Goal: Task Accomplishment & Management: Use online tool/utility

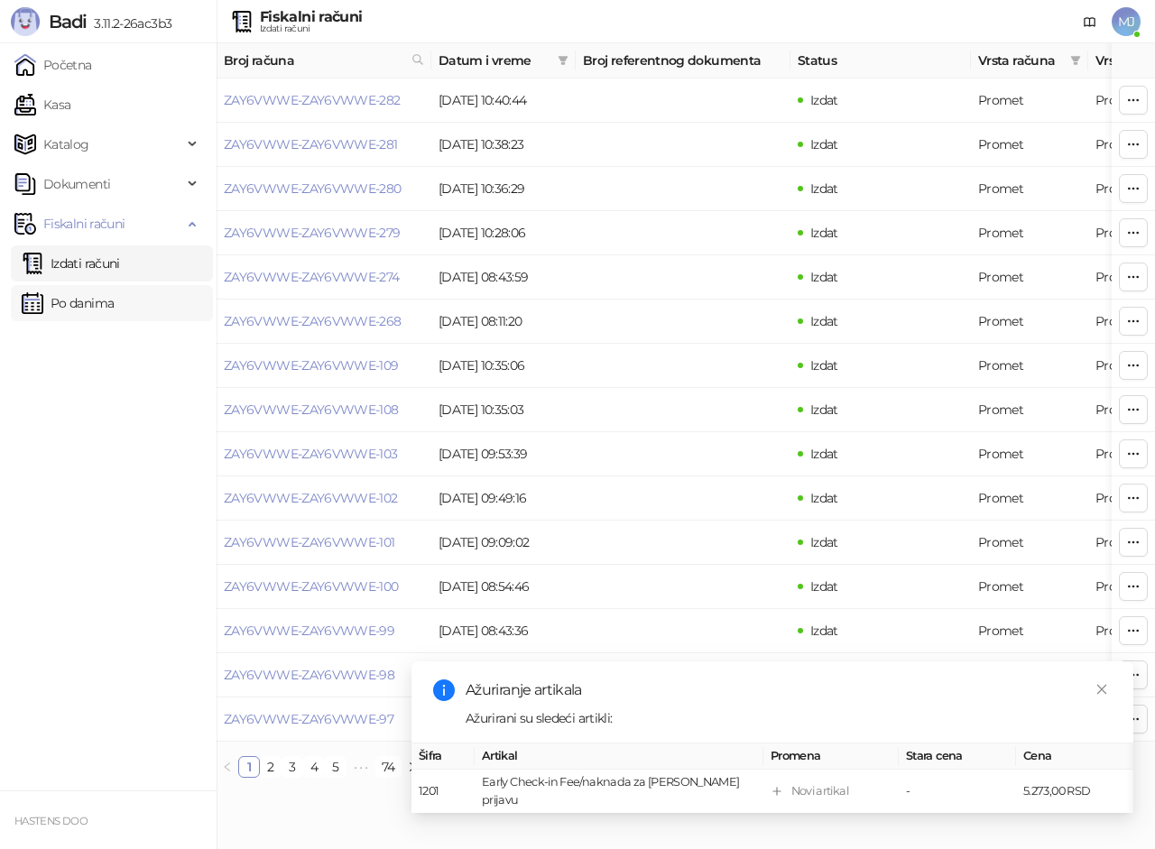
click at [83, 303] on link "Po danima" at bounding box center [68, 303] width 92 height 36
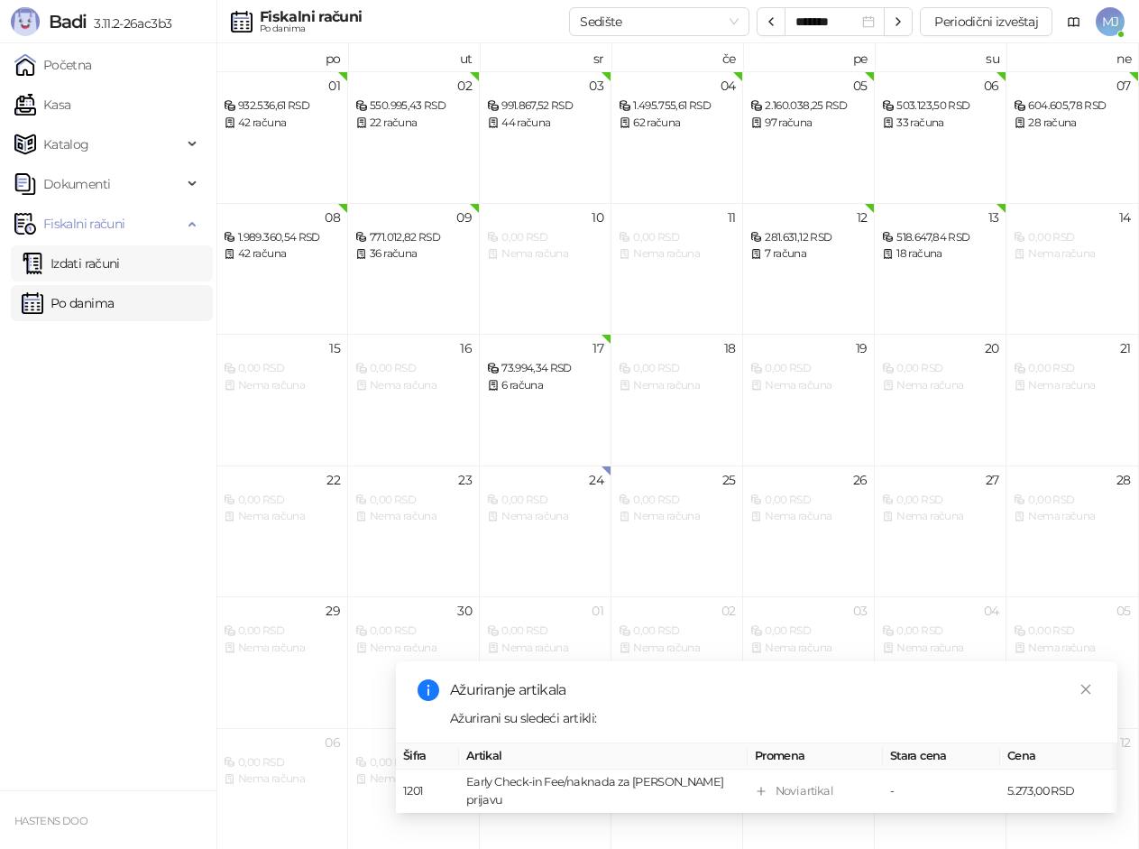
click at [106, 255] on link "Izdati računi" at bounding box center [71, 263] width 98 height 36
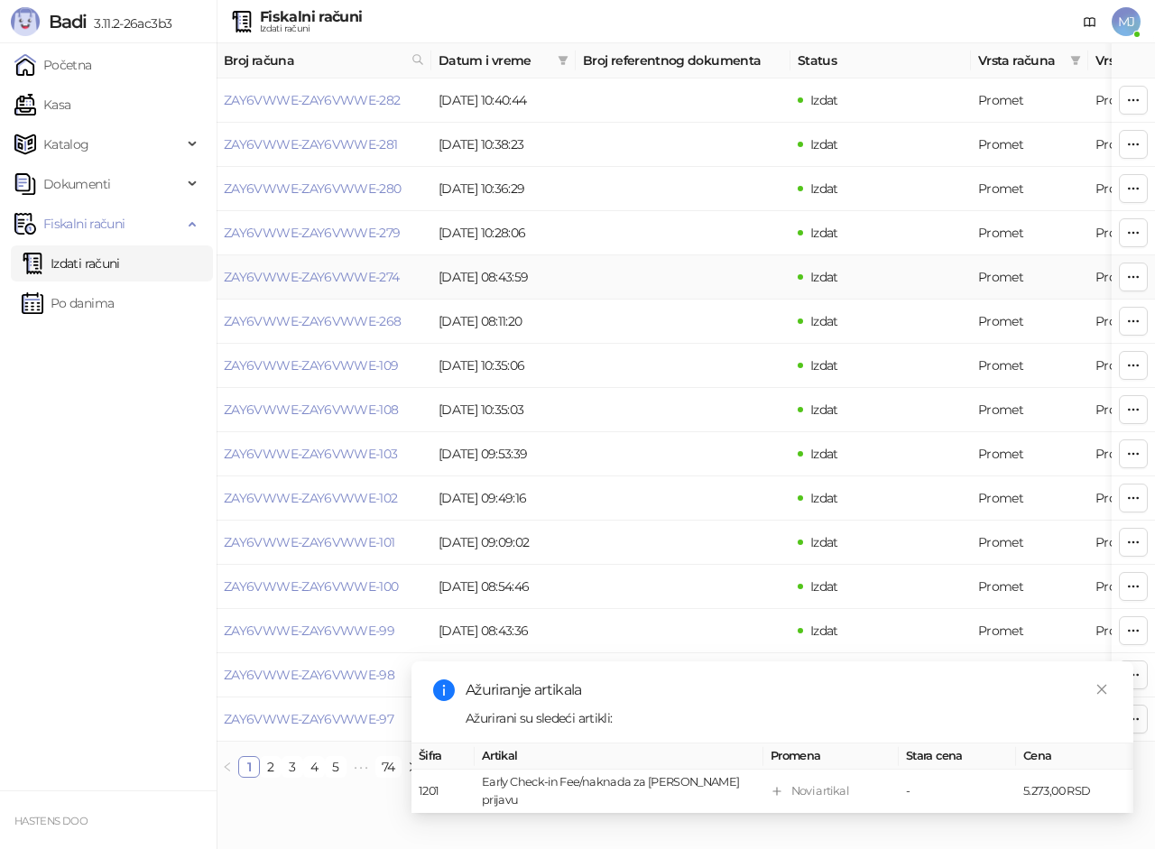
click at [624, 282] on td at bounding box center [683, 277] width 215 height 44
click at [104, 253] on link "Izdati računi" at bounding box center [71, 263] width 98 height 36
click at [114, 314] on link "Po danima" at bounding box center [68, 303] width 92 height 36
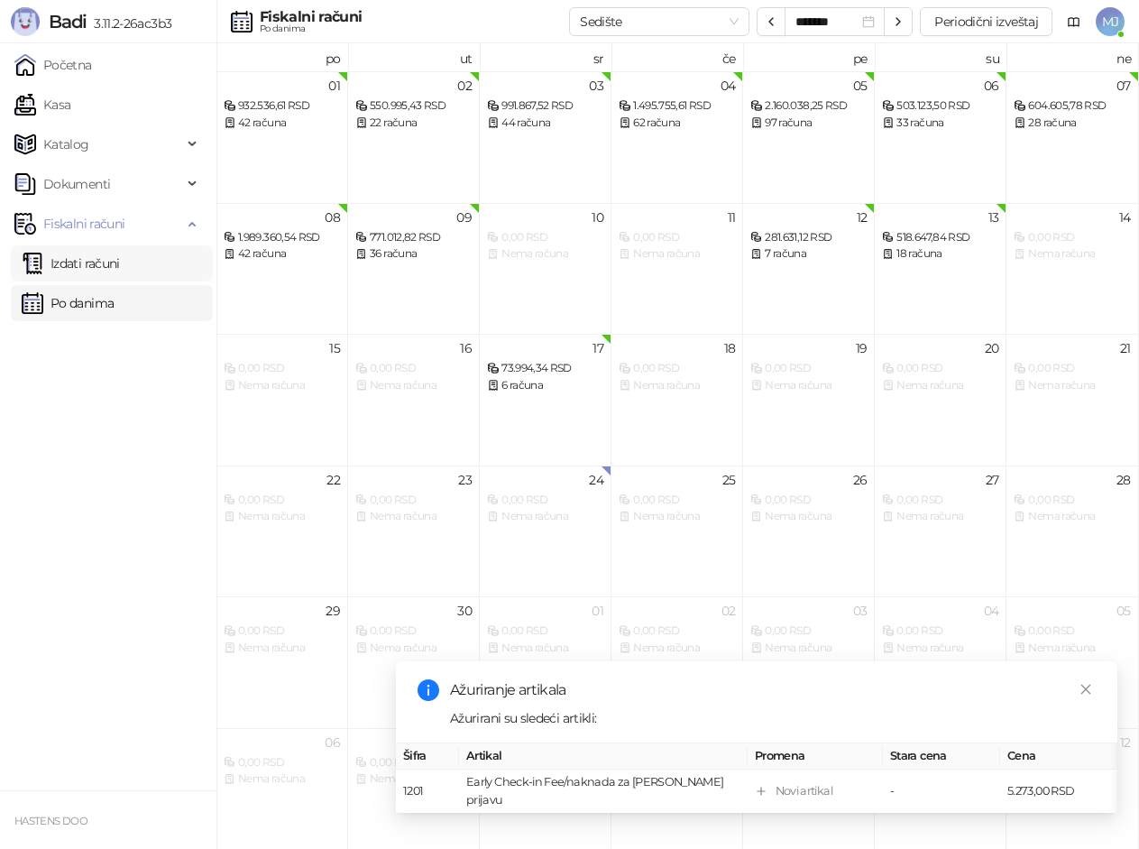
click at [120, 261] on link "Izdati računi" at bounding box center [71, 263] width 98 height 36
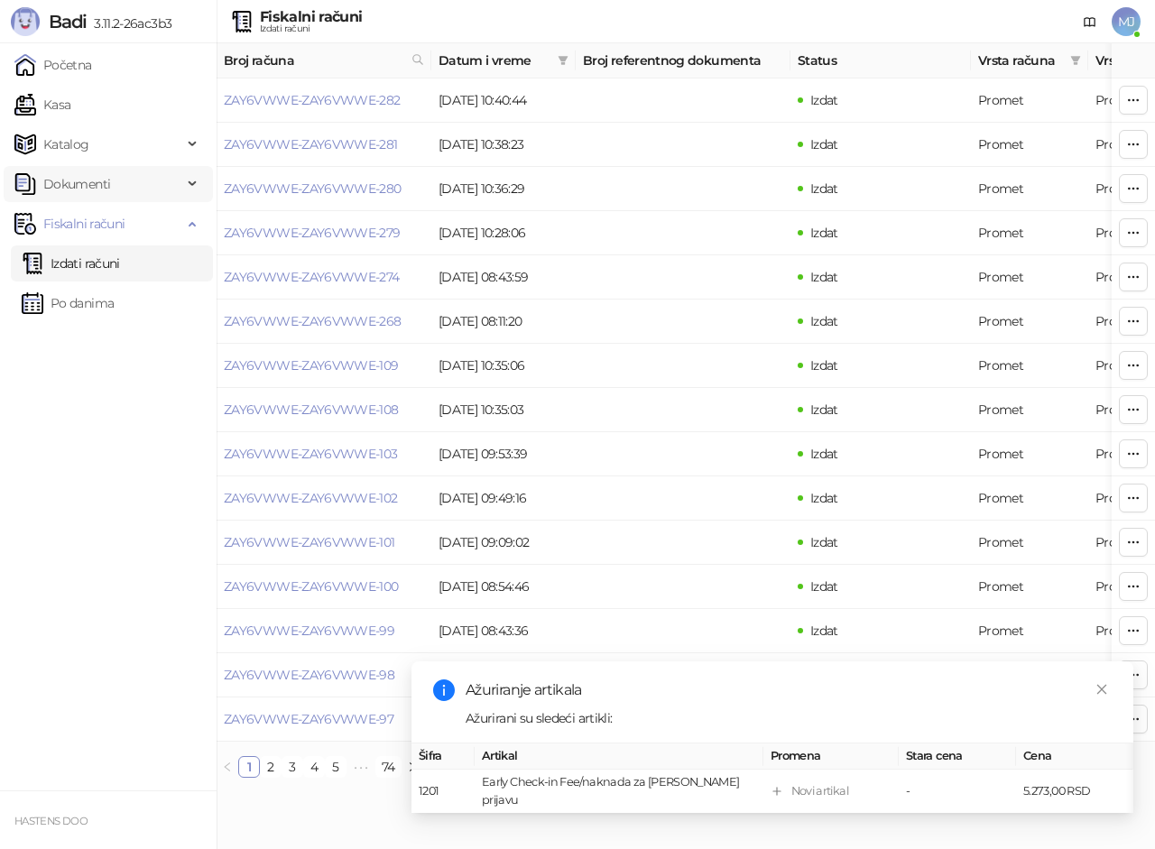
click at [120, 180] on span "Dokumenti" at bounding box center [98, 184] width 168 height 36
click at [138, 227] on link "Ulazni dokumenti" at bounding box center [88, 224] width 132 height 36
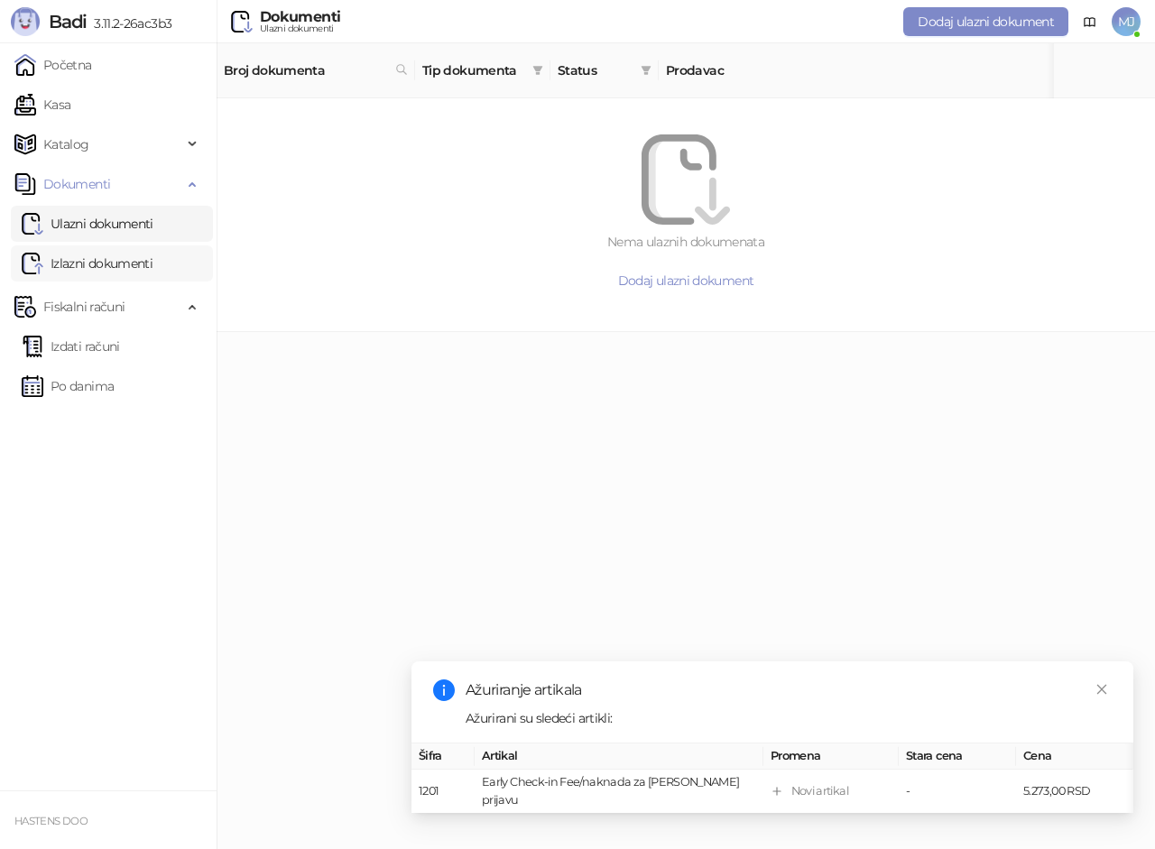
click at [139, 263] on link "Izlazni dokumenti" at bounding box center [87, 263] width 131 height 36
click at [111, 350] on link "Izdati računi" at bounding box center [71, 346] width 98 height 36
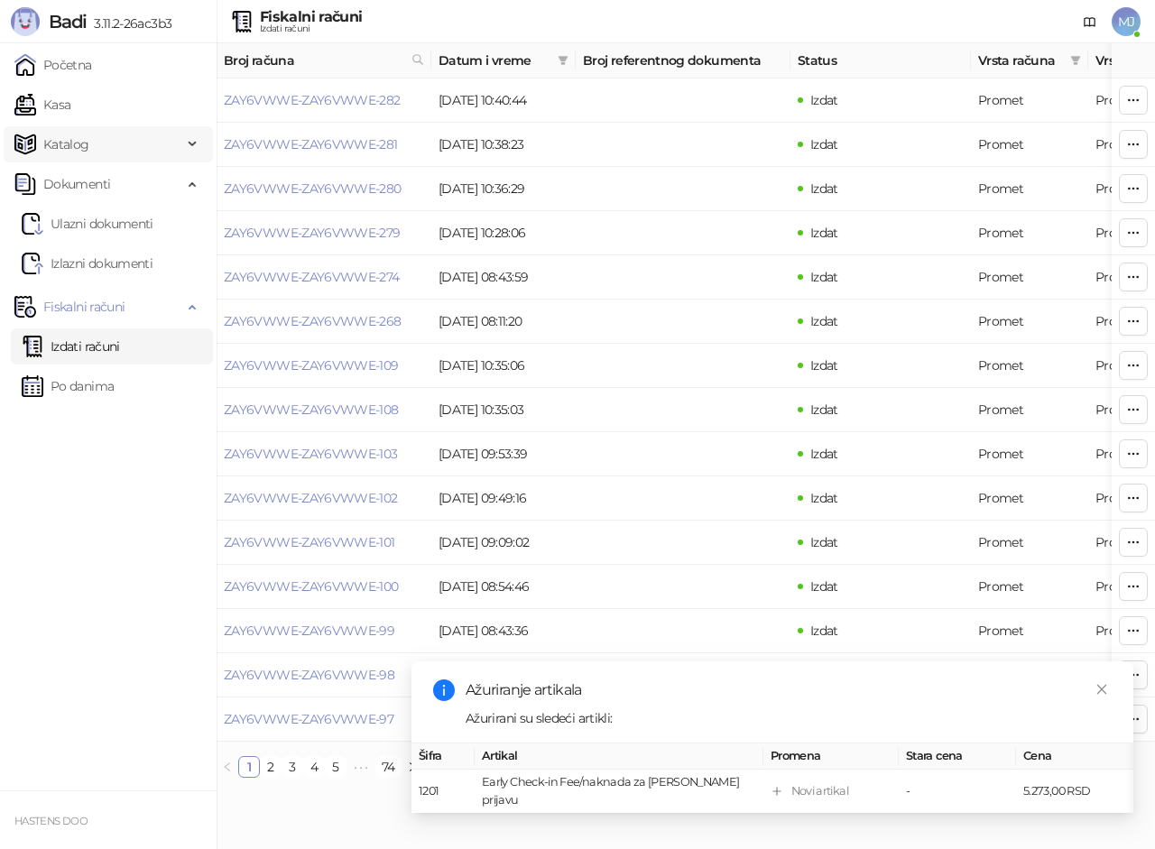
click at [122, 145] on span "Katalog" at bounding box center [98, 144] width 168 height 36
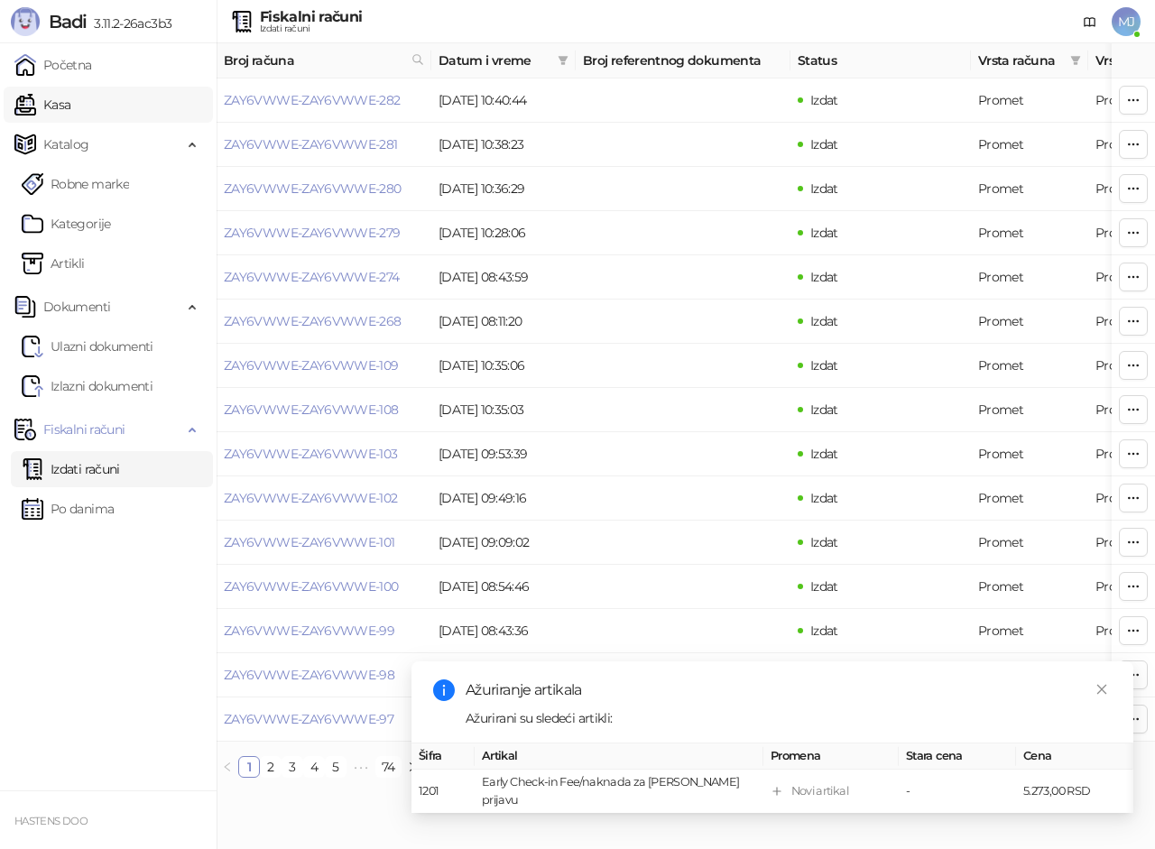
click at [70, 104] on link "Kasa" at bounding box center [42, 105] width 56 height 36
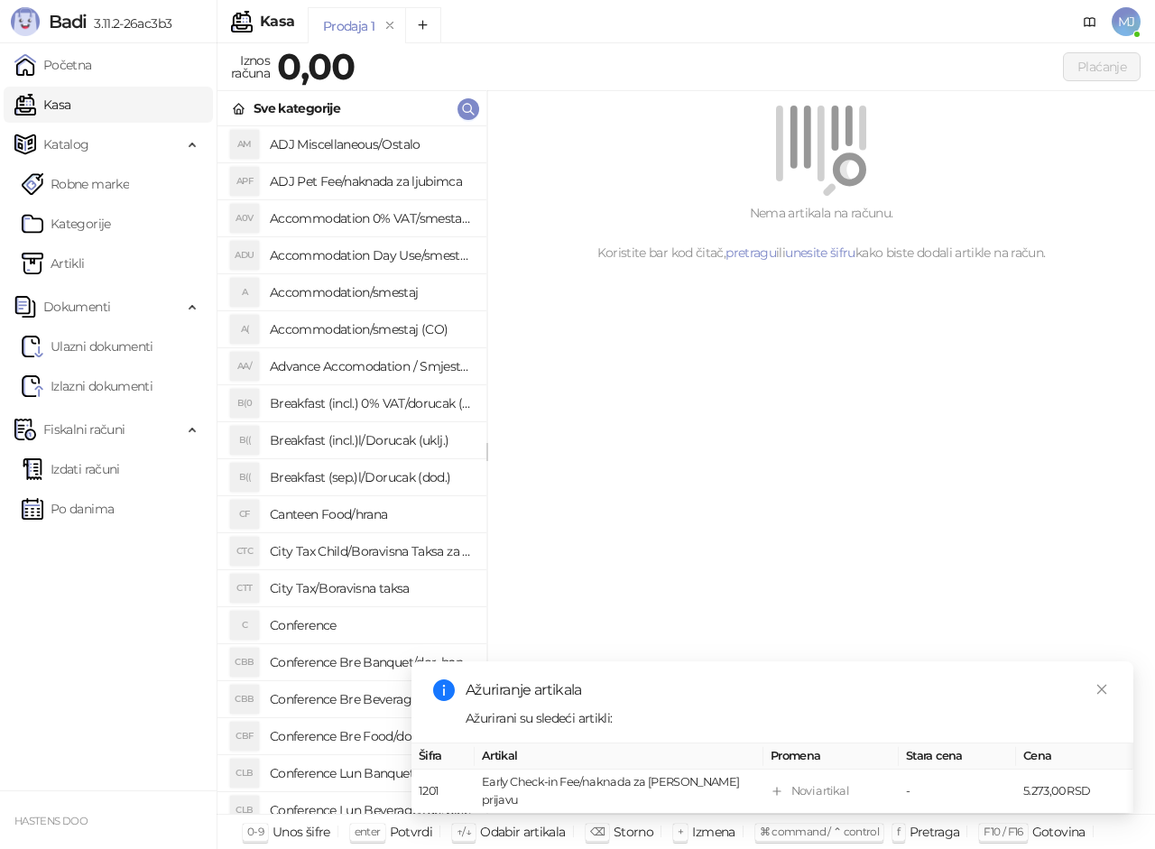
click at [89, 489] on ul "Izdati računi Po danima" at bounding box center [108, 488] width 216 height 83
click at [91, 483] on link "Izdati računi" at bounding box center [71, 469] width 98 height 36
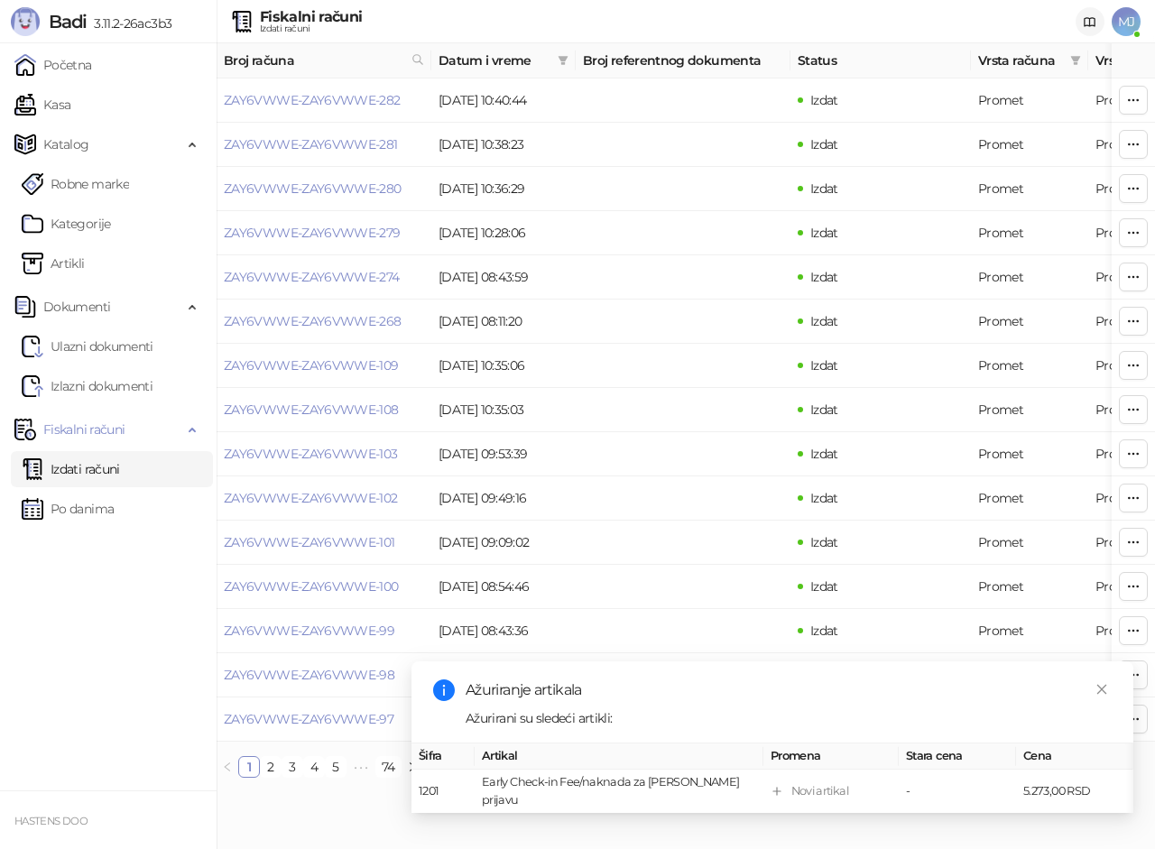
click at [1091, 19] on icon at bounding box center [1089, 22] width 14 height 14
click at [70, 108] on link "Kasa" at bounding box center [42, 105] width 56 height 36
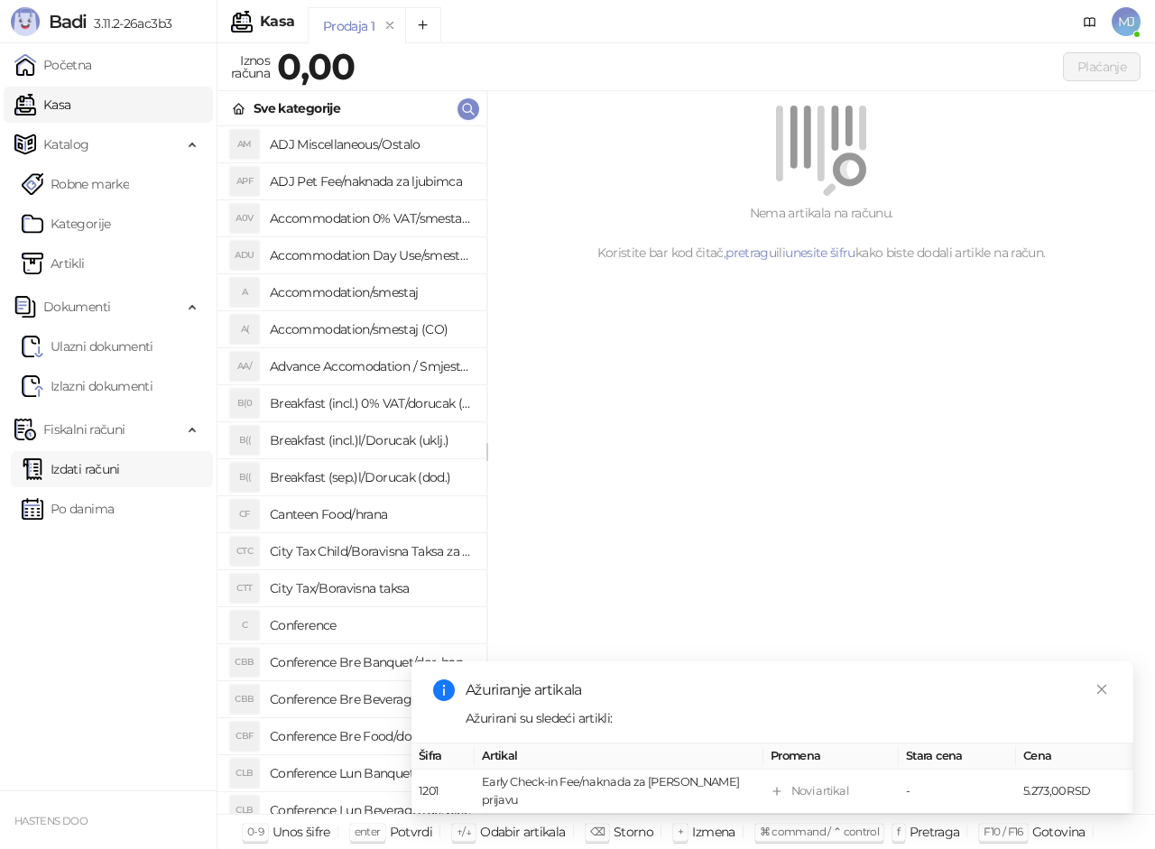
click at [89, 468] on link "Izdati računi" at bounding box center [71, 469] width 98 height 36
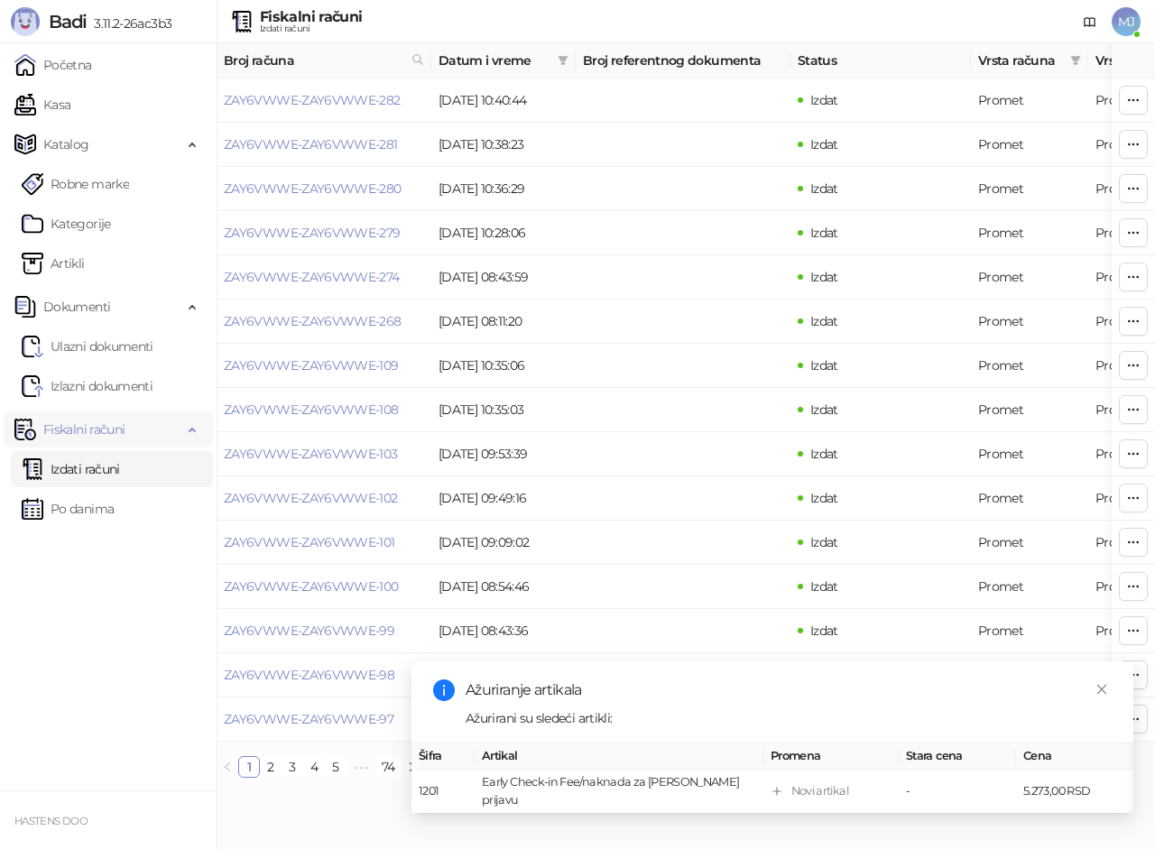
click at [108, 425] on span "Fiskalni računi" at bounding box center [83, 429] width 81 height 36
click at [106, 425] on span "Fiskalni računi" at bounding box center [83, 429] width 81 height 36
click at [96, 502] on link "Po danima" at bounding box center [68, 509] width 92 height 36
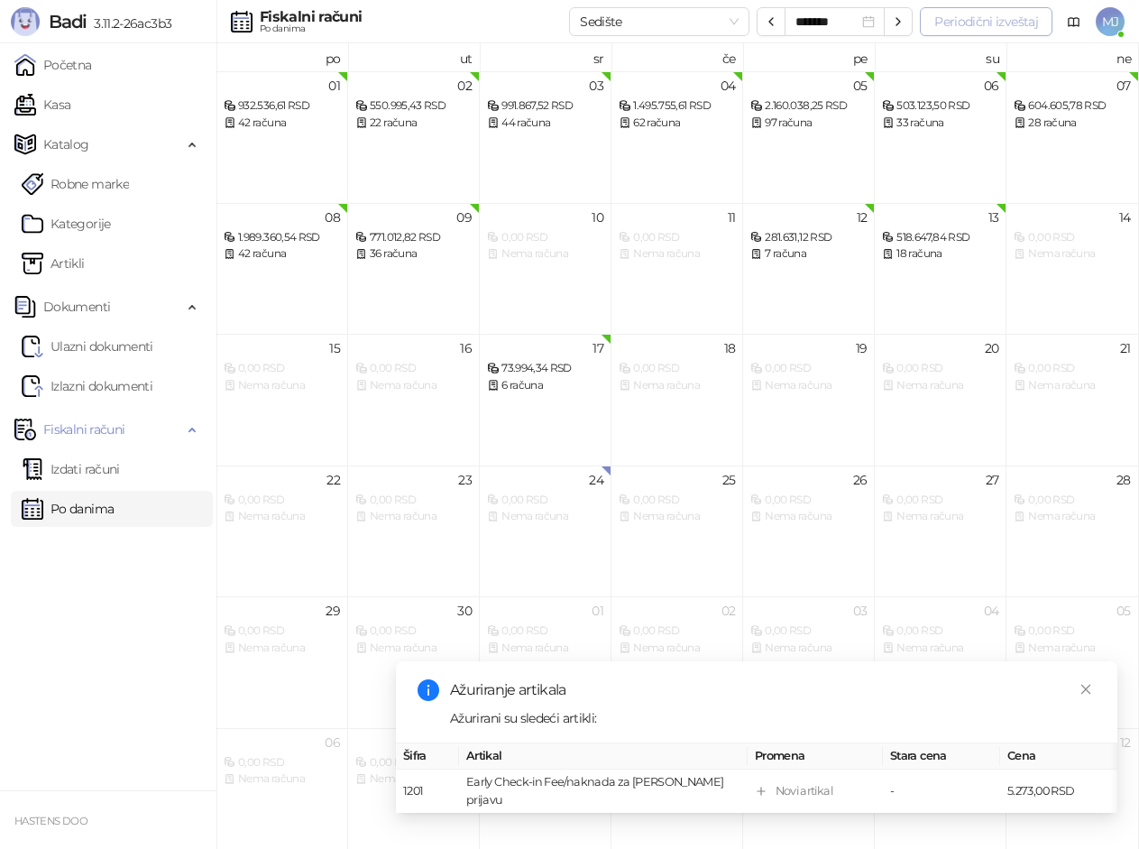
click at [982, 24] on button "Periodični izveštaj" at bounding box center [986, 21] width 133 height 29
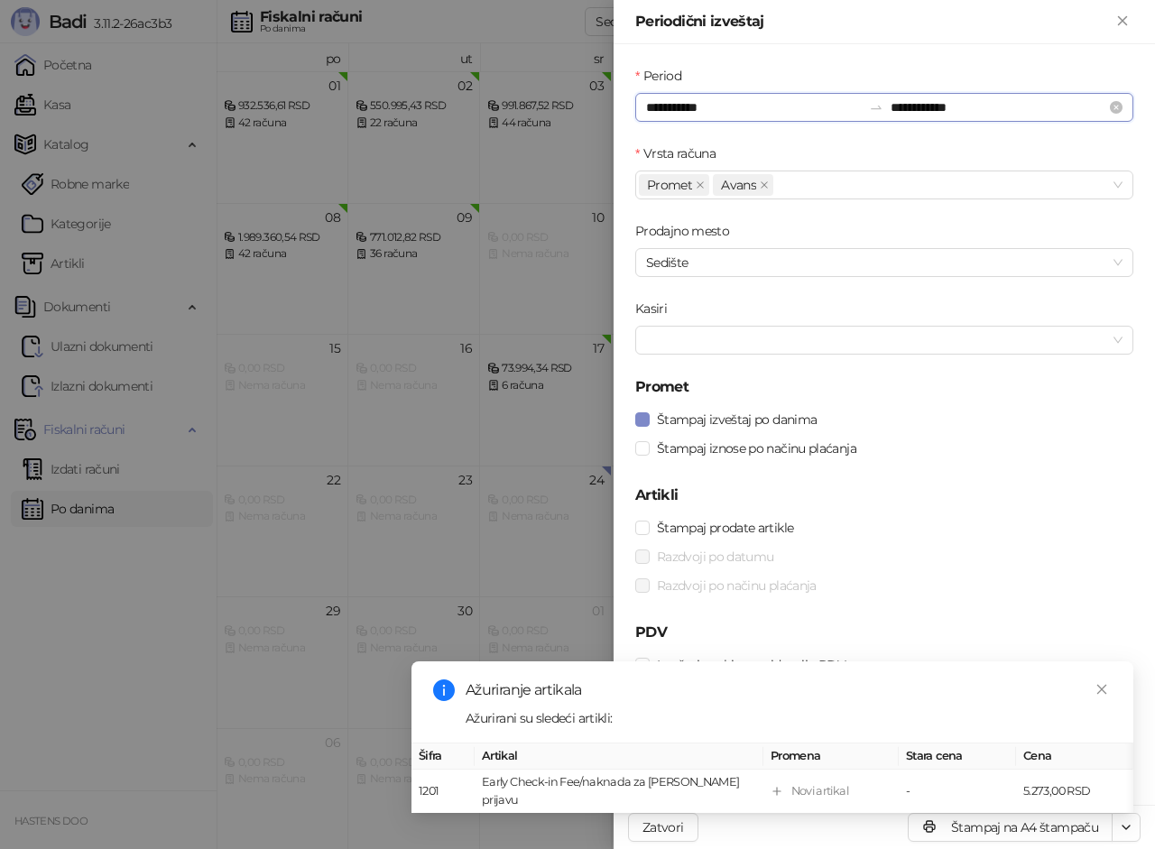
click at [715, 114] on input "**********" at bounding box center [754, 107] width 216 height 20
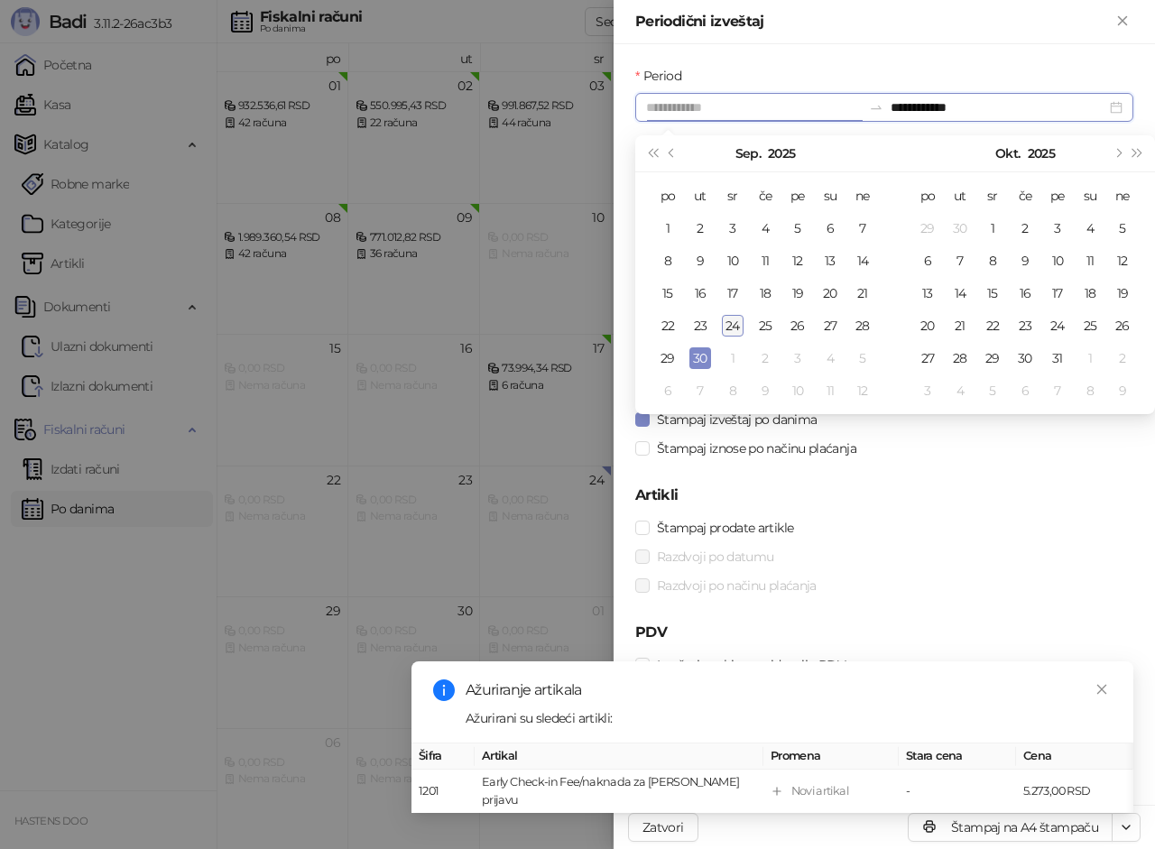
type input "**********"
click at [739, 323] on div "24" at bounding box center [733, 326] width 22 height 22
type input "**********"
click at [732, 327] on div "24" at bounding box center [733, 326] width 22 height 22
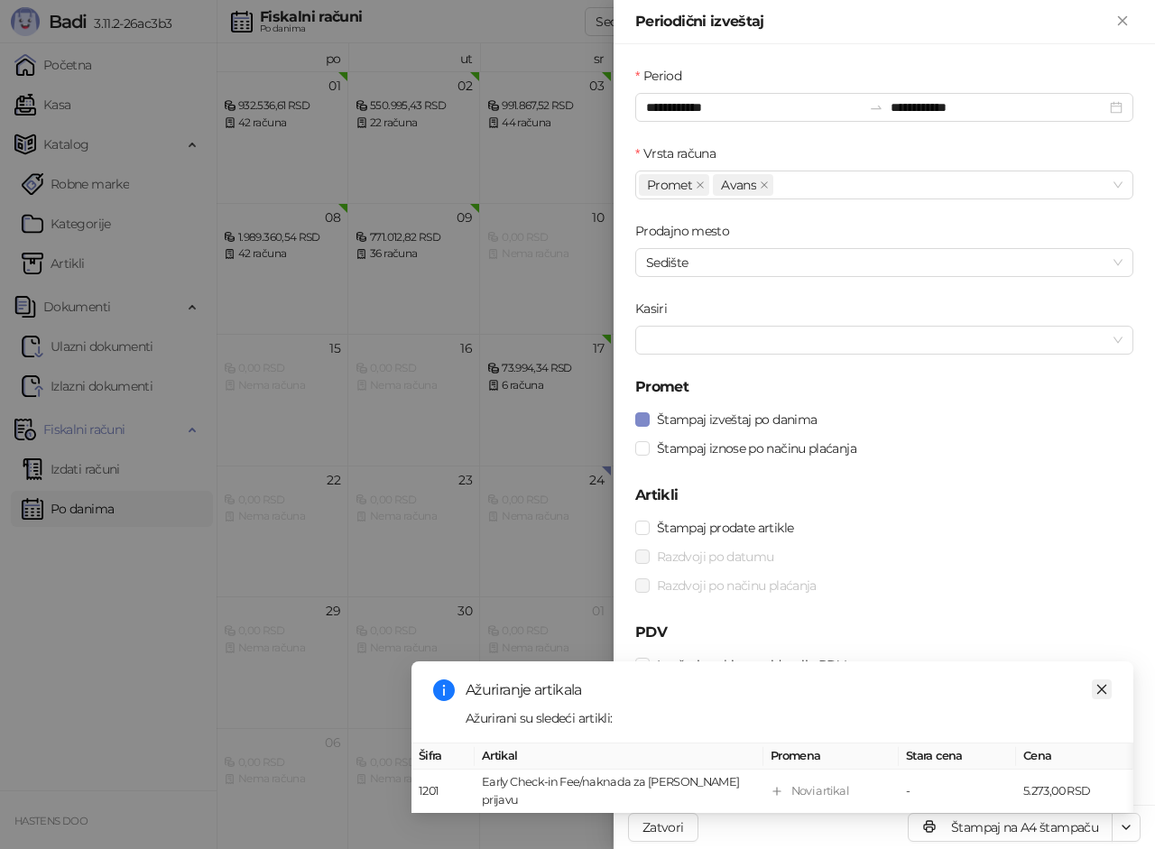
click at [1101, 691] on icon "close" at bounding box center [1101, 689] width 13 height 13
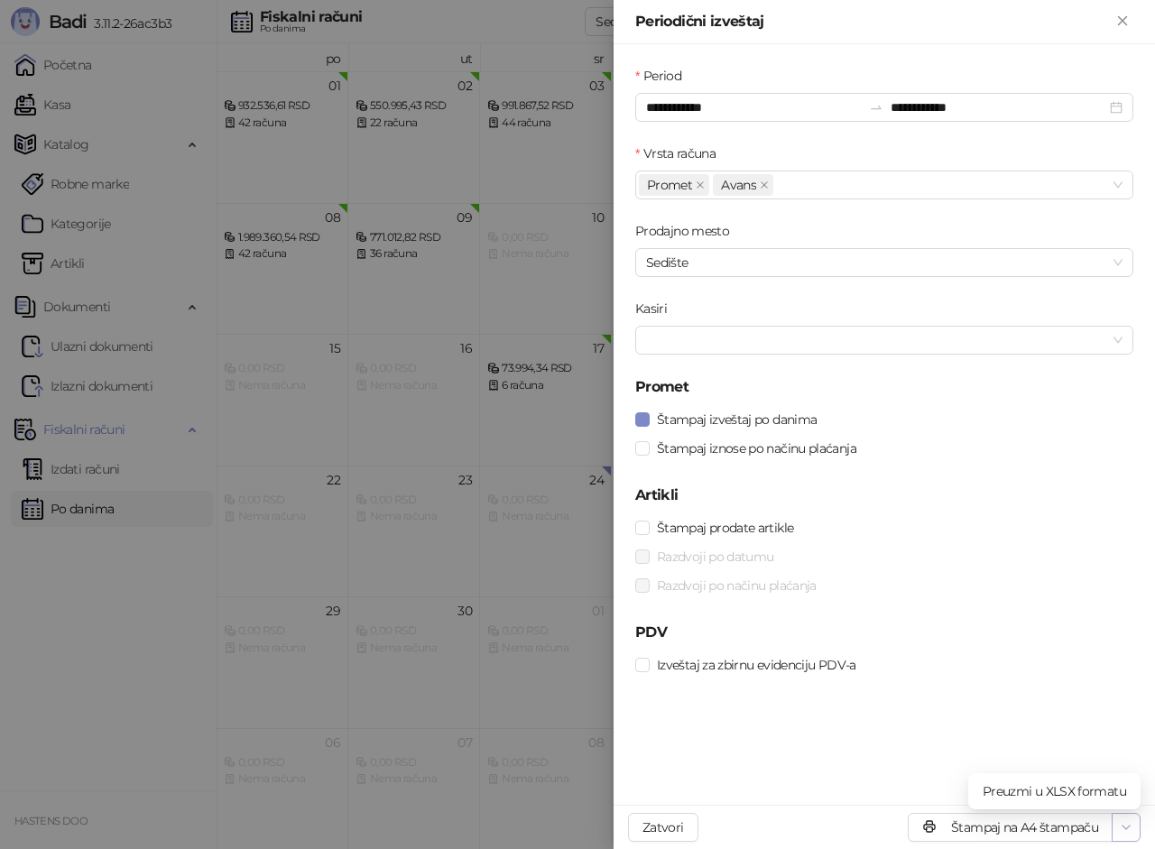
click at [1128, 825] on icon "button" at bounding box center [1126, 827] width 14 height 14
click at [1045, 826] on button "Štampaj na A4 štampaču" at bounding box center [1009, 827] width 205 height 29
